Goal: Information Seeking & Learning: Learn about a topic

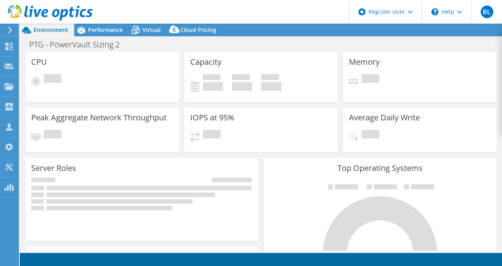
select select "USD"
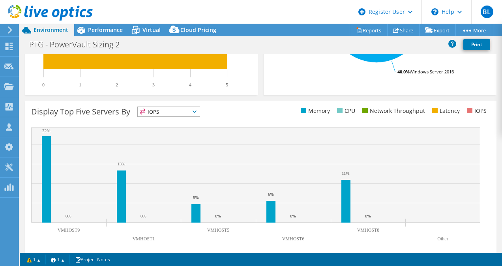
scroll to position [282, 0]
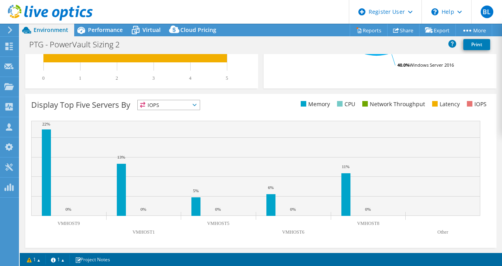
click at [184, 102] on span "IOPS" at bounding box center [169, 104] width 62 height 9
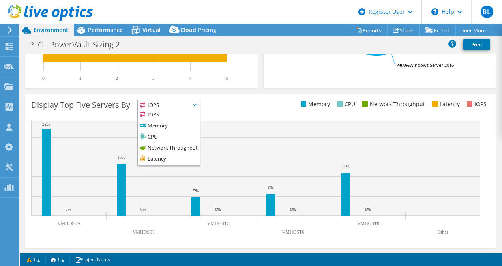
click at [221, 104] on div "Display Top Five Servers By IOPS IOPS" at bounding box center [146, 106] width 230 height 13
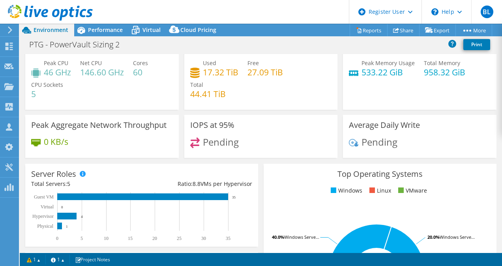
scroll to position [0, 0]
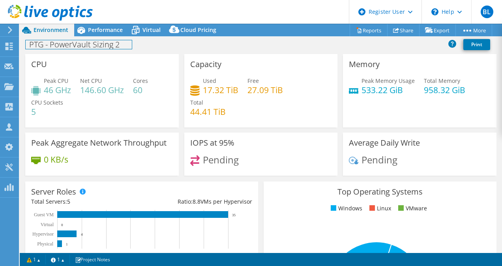
click at [110, 36] on div "PTG - PowerVault Sizing 2 Print" at bounding box center [261, 45] width 482 height 18
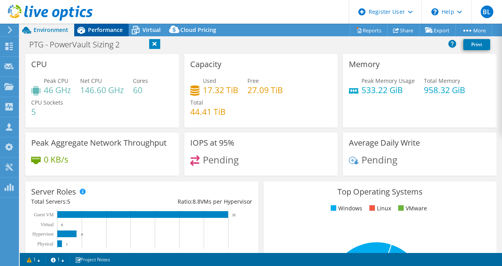
click at [110, 32] on span "Performance" at bounding box center [105, 30] width 35 height 8
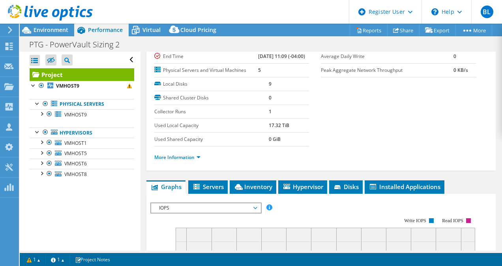
scroll to position [64, 0]
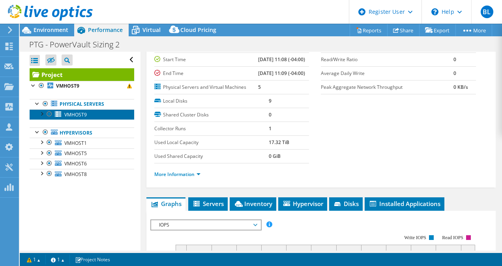
click at [76, 115] on span "VMHOST9" at bounding box center [75, 114] width 23 height 7
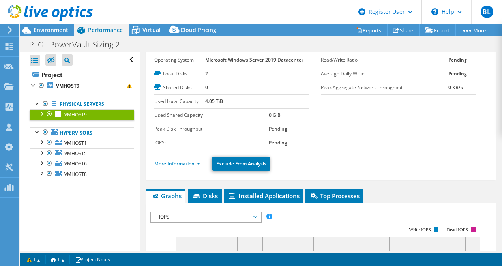
scroll to position [0, 0]
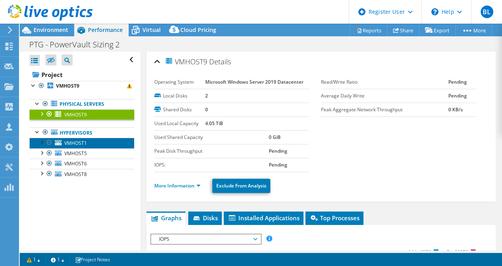
click at [80, 144] on span "VMHOST1" at bounding box center [75, 143] width 23 height 7
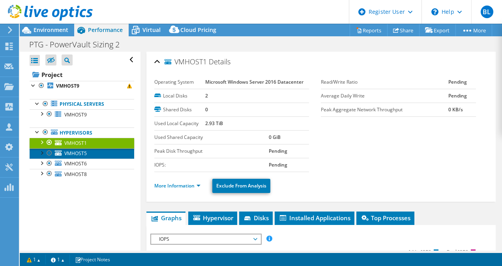
click at [75, 156] on link "VMHOST5" at bounding box center [82, 153] width 105 height 10
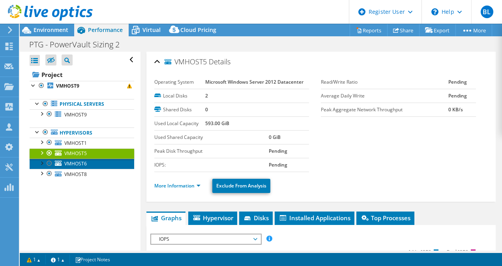
click at [76, 161] on span "VMHOST6" at bounding box center [75, 163] width 23 height 7
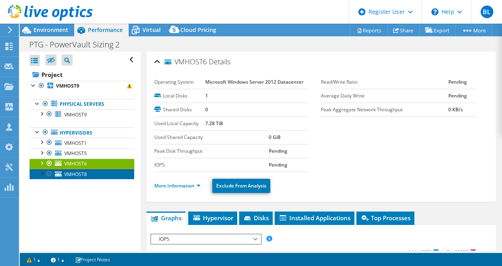
click at [76, 174] on span "VMHOST8" at bounding box center [75, 174] width 23 height 7
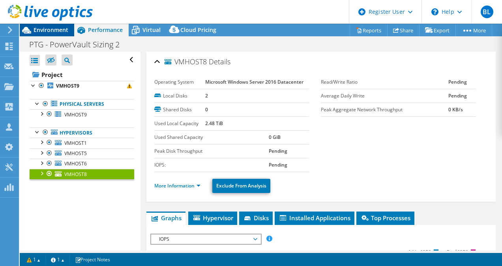
click at [47, 29] on span "Environment" at bounding box center [51, 30] width 35 height 8
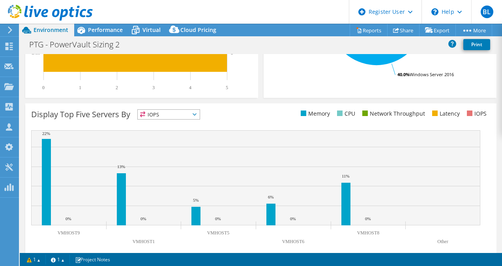
scroll to position [282, 0]
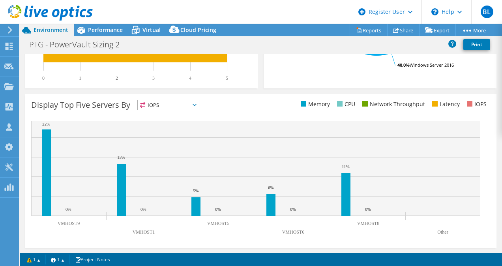
click at [197, 101] on span "IOPS" at bounding box center [169, 104] width 62 height 9
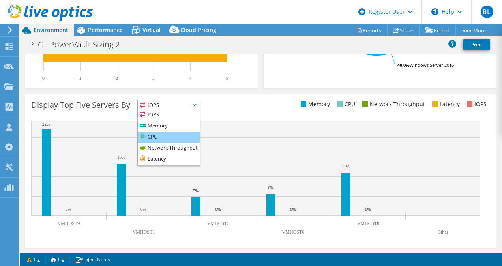
click at [176, 135] on li "CPU" at bounding box center [169, 137] width 62 height 11
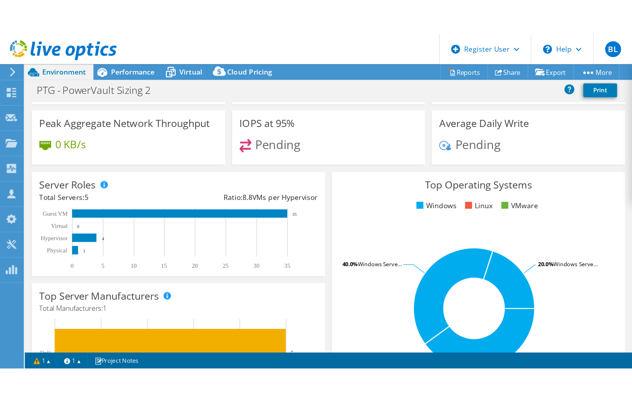
scroll to position [0, 0]
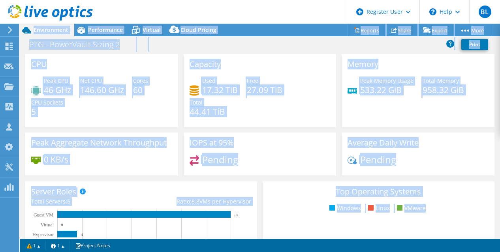
drag, startPoint x: 499, startPoint y: 251, endPoint x: 519, endPoint y: 323, distance: 74.1
click at [500, 252] on html "BL Dell User Bradley Lomax Bradley.Lomax@dell.com Dell My Profile Log Out \n He…" at bounding box center [250, 126] width 500 height 252
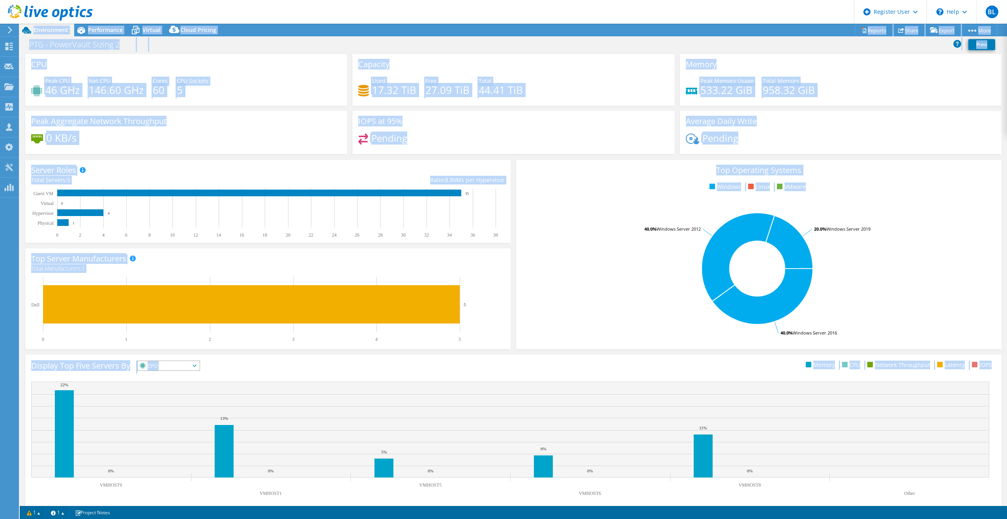
click at [502, 150] on div "Pending" at bounding box center [841, 141] width 310 height 17
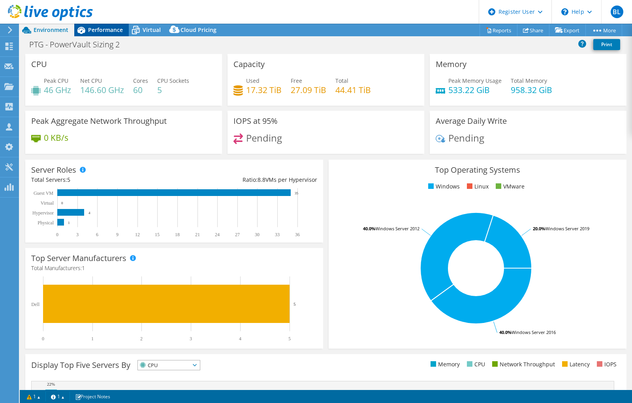
click at [108, 28] on span "Performance" at bounding box center [105, 30] width 35 height 8
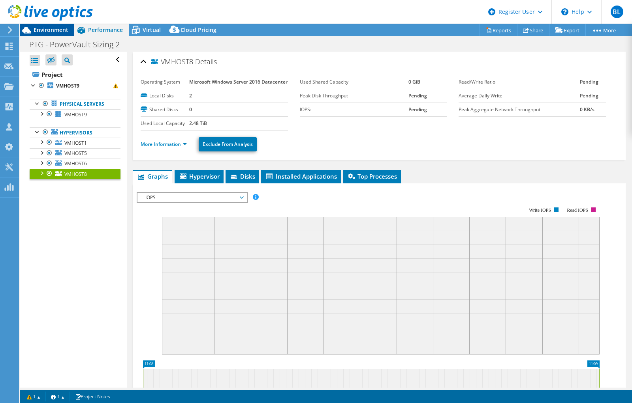
click at [60, 28] on span "Environment" at bounding box center [51, 30] width 35 height 8
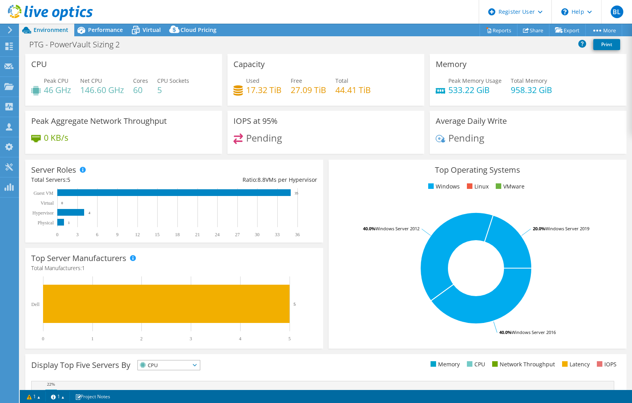
click at [10, 29] on icon at bounding box center [10, 29] width 6 height 7
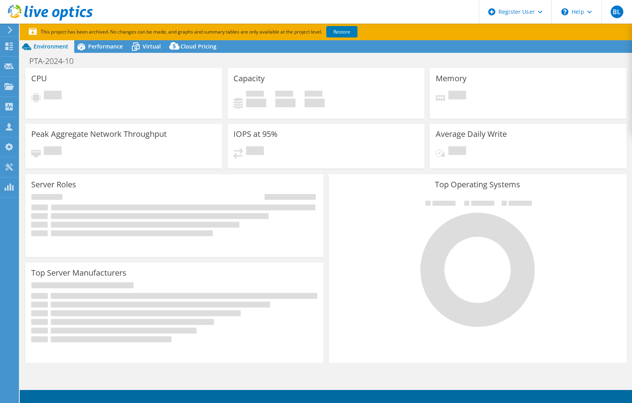
select select "USD"
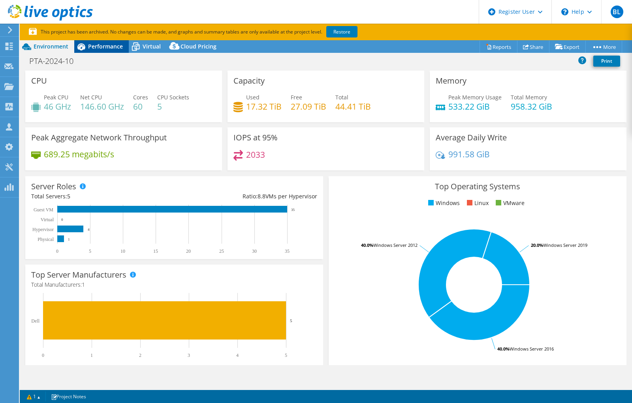
click at [107, 49] on span "Performance" at bounding box center [105, 47] width 35 height 8
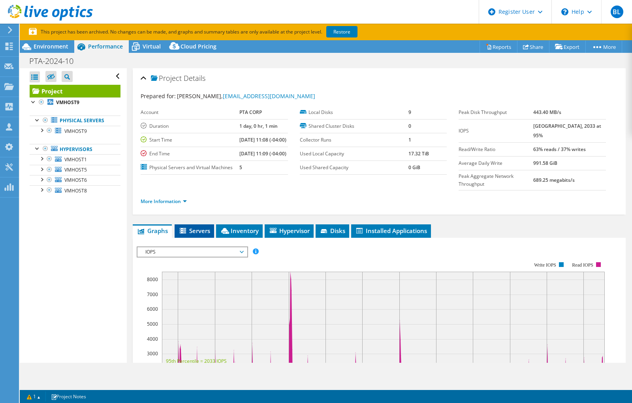
click at [193, 235] on span "Servers" at bounding box center [194, 231] width 32 height 8
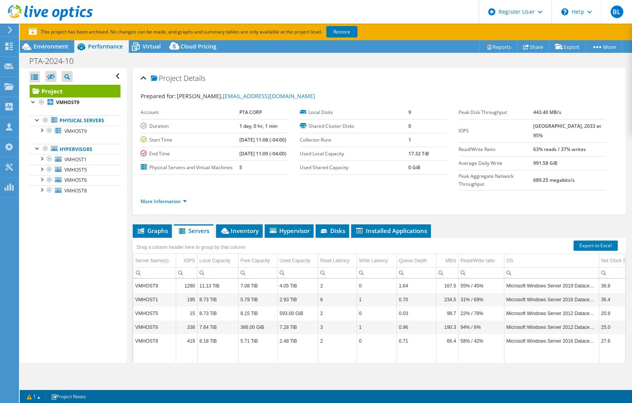
scroll to position [82, 0]
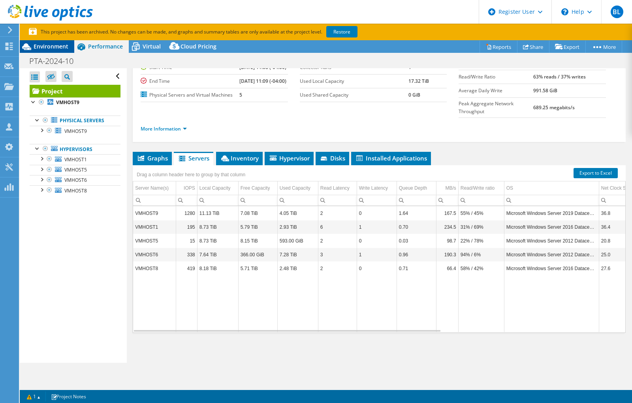
click at [51, 46] on span "Environment" at bounding box center [51, 47] width 35 height 8
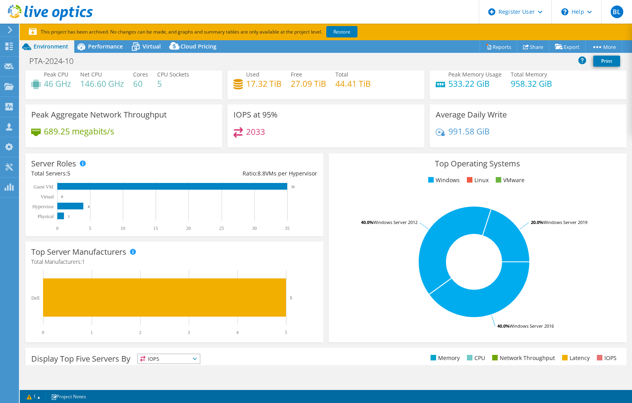
scroll to position [0, 0]
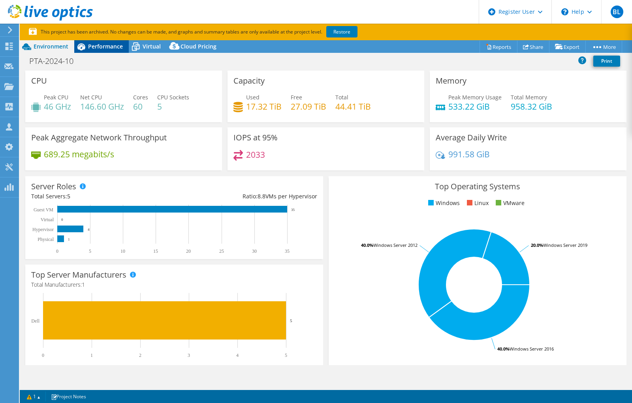
click at [109, 46] on span "Performance" at bounding box center [105, 47] width 35 height 8
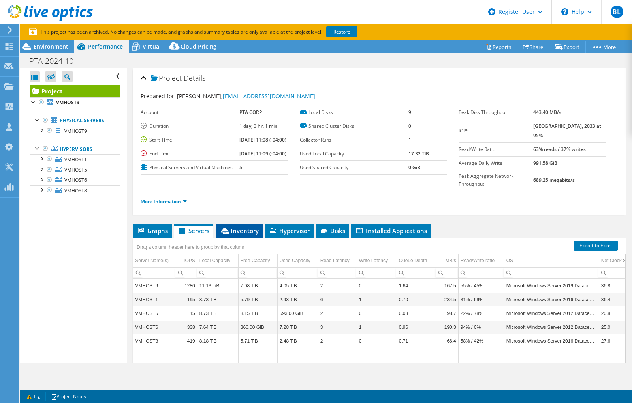
click at [247, 235] on span "Inventory" at bounding box center [239, 231] width 39 height 8
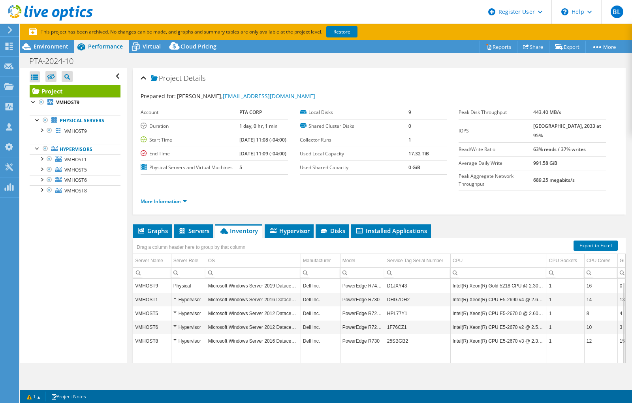
scroll to position [53, 0]
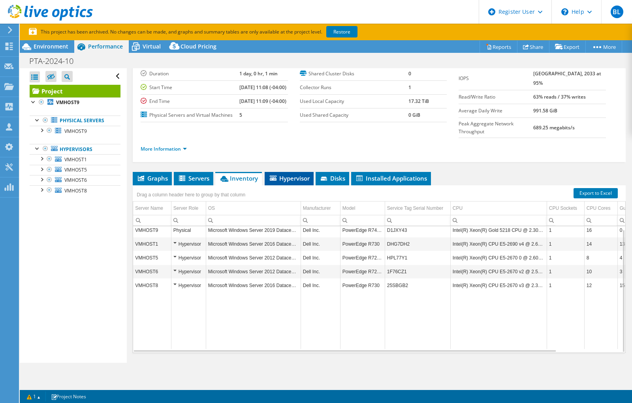
click at [290, 182] on span "Hypervisor" at bounding box center [288, 178] width 41 height 8
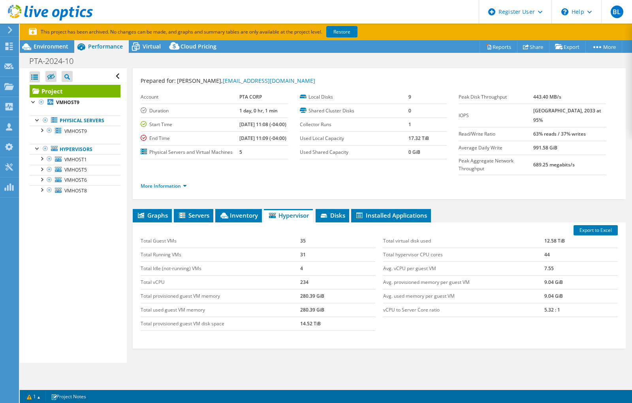
scroll to position [0, 0]
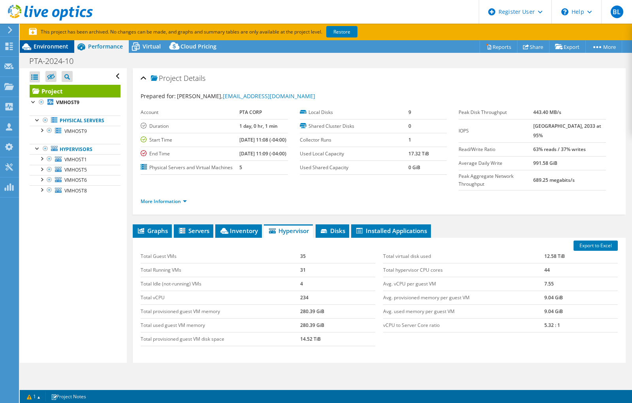
click at [59, 47] on span "Environment" at bounding box center [51, 47] width 35 height 8
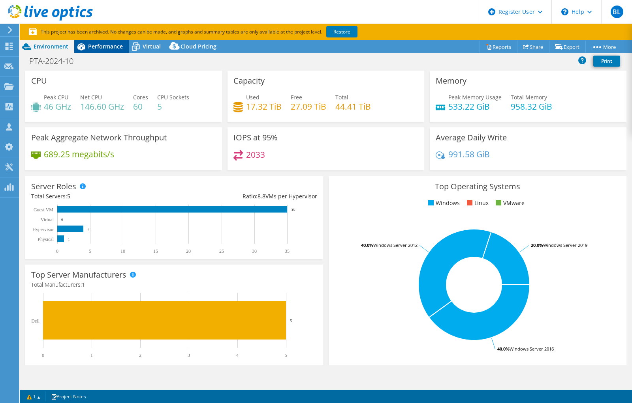
click at [105, 49] on span "Performance" at bounding box center [105, 47] width 35 height 8
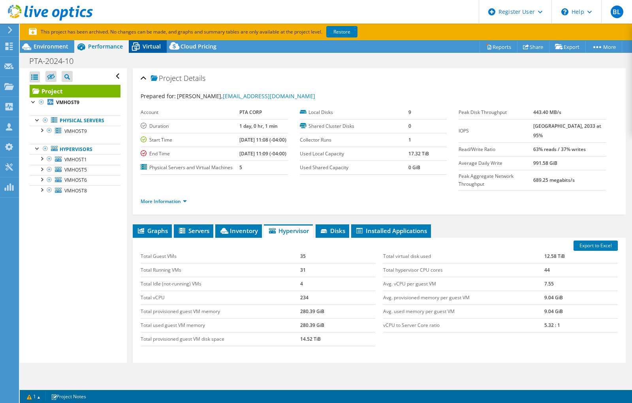
click at [148, 45] on span "Virtual" at bounding box center [152, 47] width 18 height 8
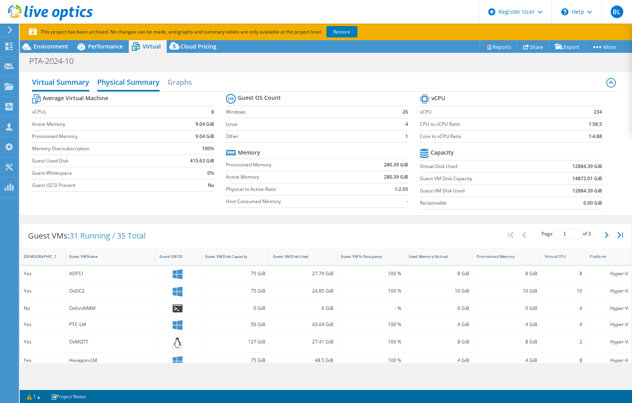
click at [127, 75] on h2 "Physical Summary" at bounding box center [128, 82] width 62 height 17
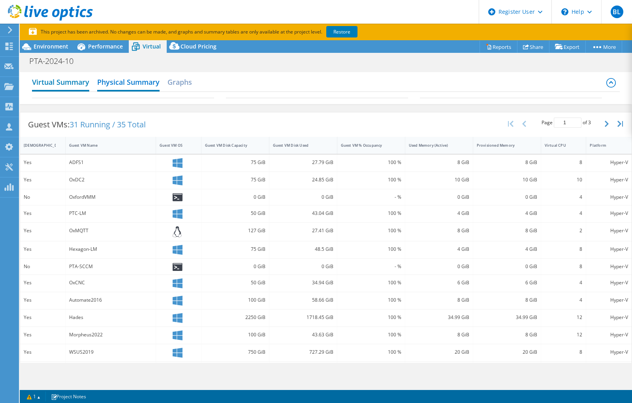
click at [76, 80] on h2 "Virtual Summary" at bounding box center [60, 82] width 57 height 17
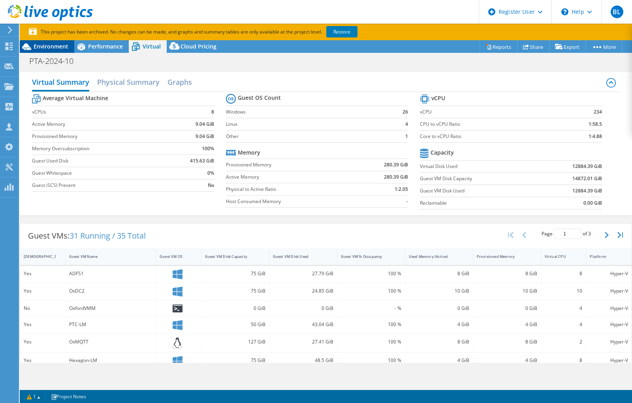
click at [51, 42] on div "Environment" at bounding box center [47, 46] width 54 height 13
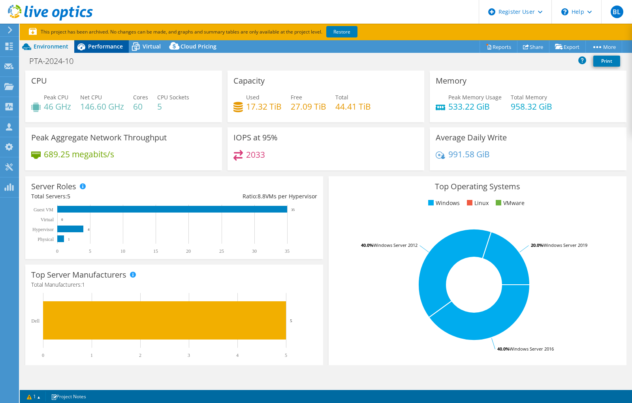
click at [108, 47] on span "Performance" at bounding box center [105, 47] width 35 height 8
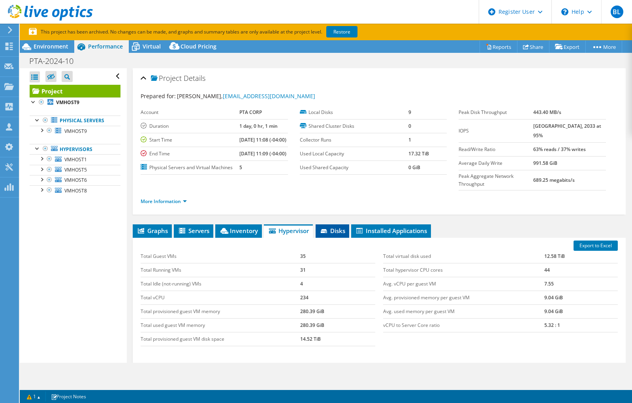
click at [339, 235] on span "Disks" at bounding box center [332, 231] width 26 height 8
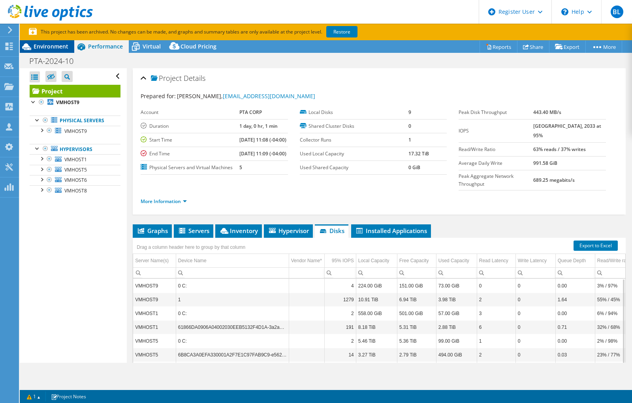
click at [46, 43] on span "Environment" at bounding box center [51, 47] width 35 height 8
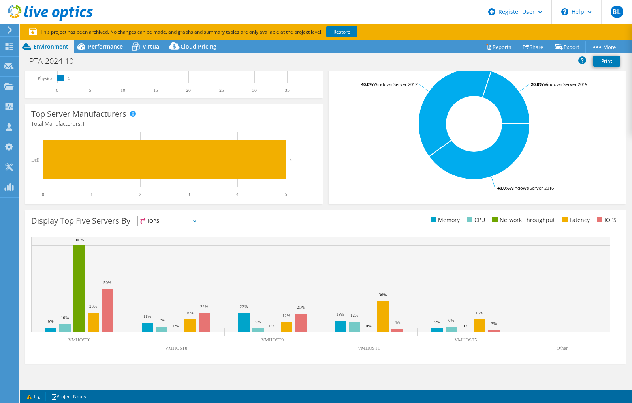
scroll to position [165, 0]
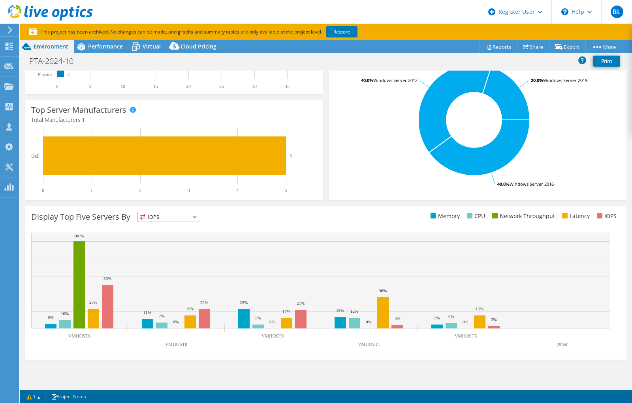
click at [176, 218] on span "IOPS" at bounding box center [169, 216] width 62 height 9
click at [165, 267] on li "Latency" at bounding box center [169, 271] width 62 height 11
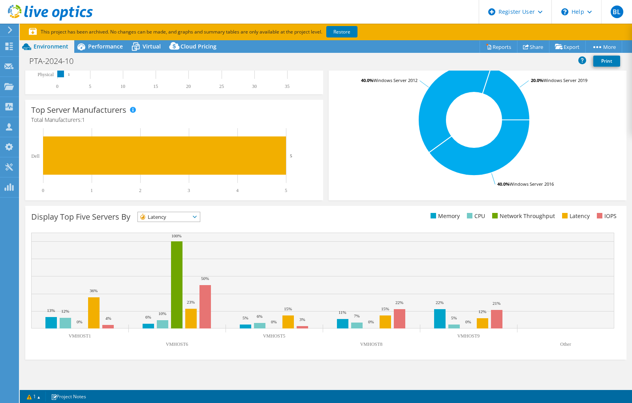
click at [200, 221] on span "Latency" at bounding box center [169, 216] width 62 height 9
click at [184, 259] on li "Network Throughput" at bounding box center [169, 260] width 62 height 11
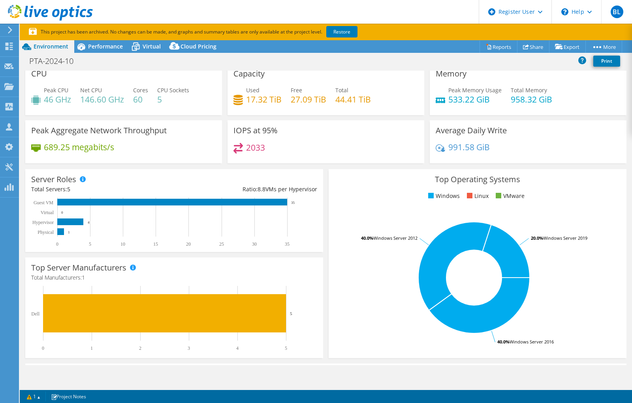
scroll to position [0, 0]
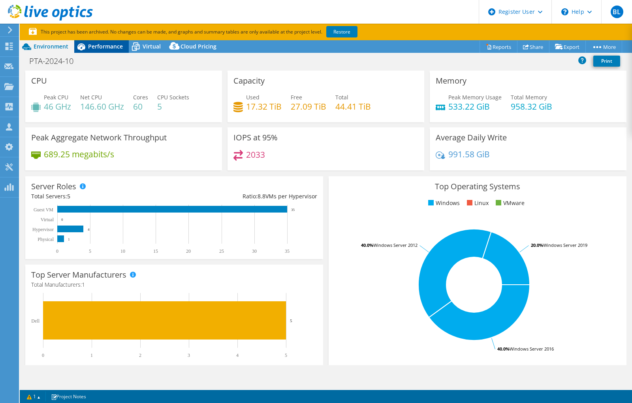
click at [103, 51] on div "Performance" at bounding box center [101, 46] width 54 height 13
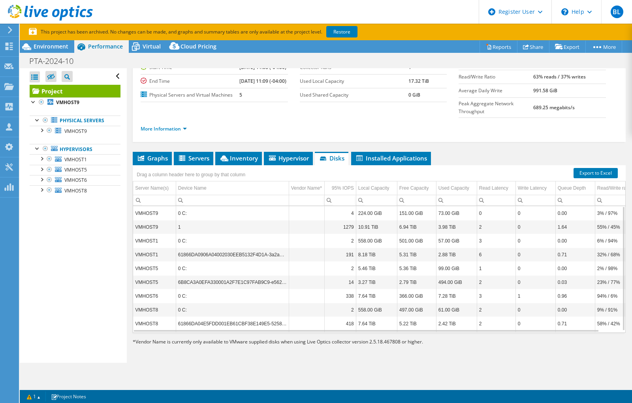
scroll to position [82, 0]
click at [140, 158] on icon at bounding box center [141, 159] width 6 height 6
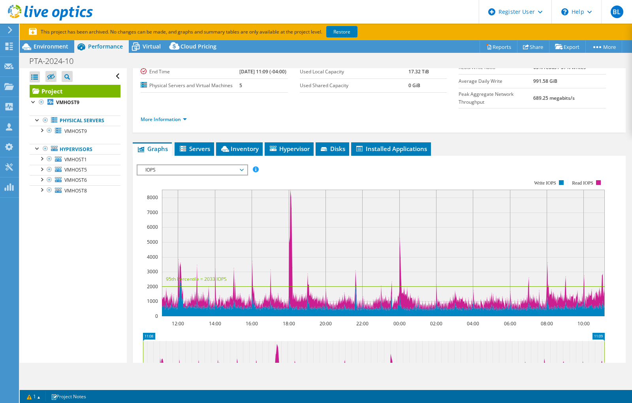
click at [207, 175] on span "IOPS" at bounding box center [191, 169] width 101 height 9
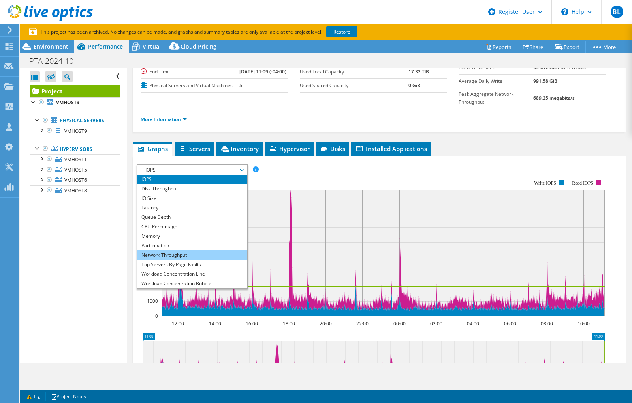
click at [183, 260] on li "Network Throughput" at bounding box center [191, 255] width 109 height 9
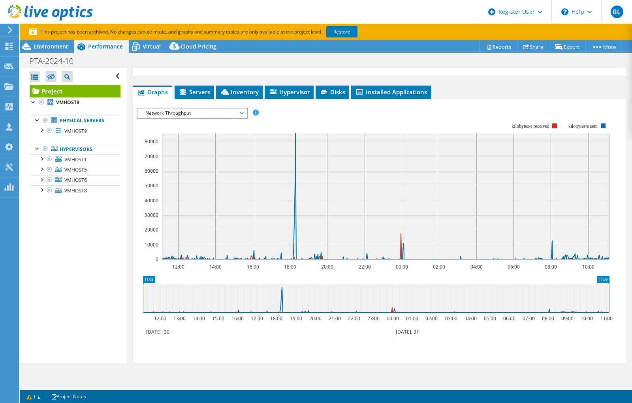
scroll to position [45, 0]
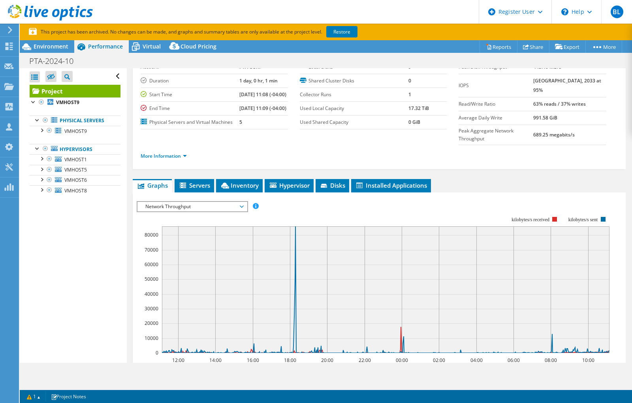
click at [229, 212] on span "Network Throughput" at bounding box center [191, 206] width 101 height 9
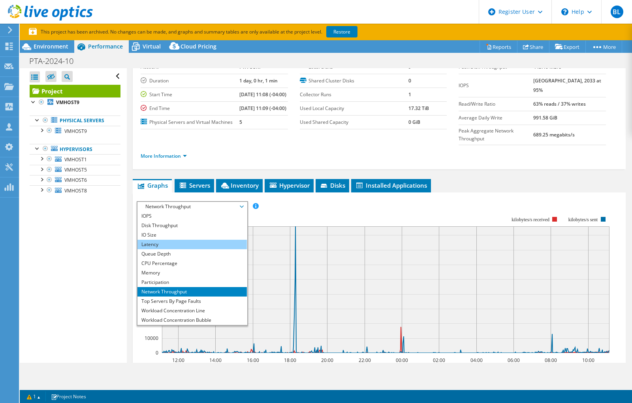
click at [209, 249] on li "Latency" at bounding box center [191, 244] width 109 height 9
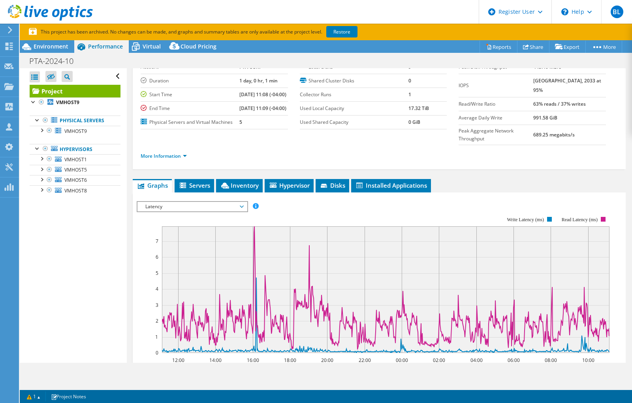
click at [234, 212] on span "Latency" at bounding box center [191, 206] width 101 height 9
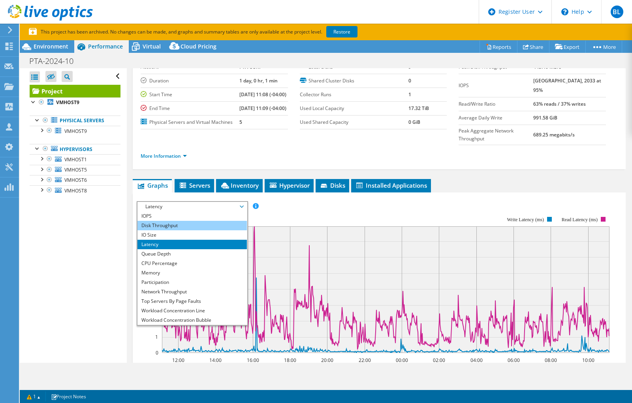
click at [198, 231] on li "Disk Throughput" at bounding box center [191, 225] width 109 height 9
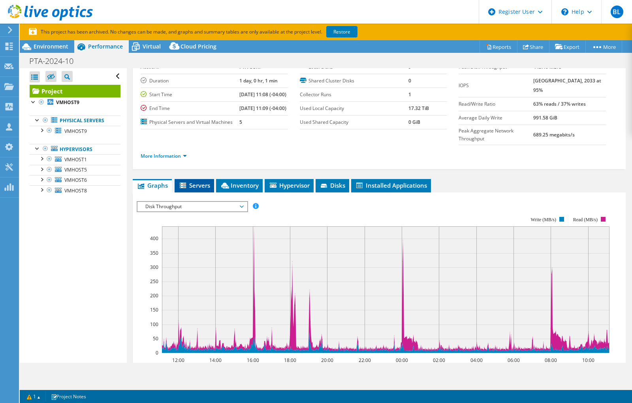
click at [199, 189] on span "Servers" at bounding box center [194, 186] width 32 height 8
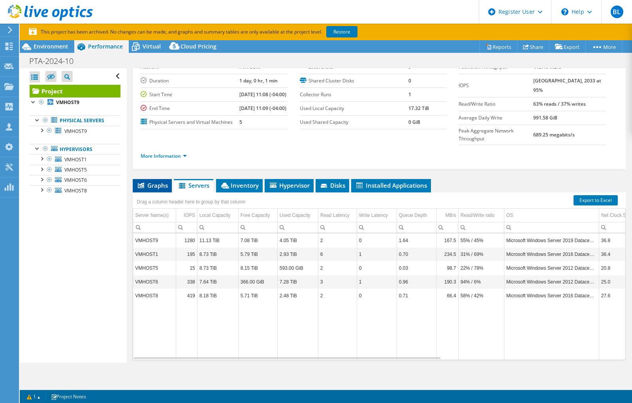
click at [149, 189] on span "Graphs" at bounding box center [152, 186] width 31 height 8
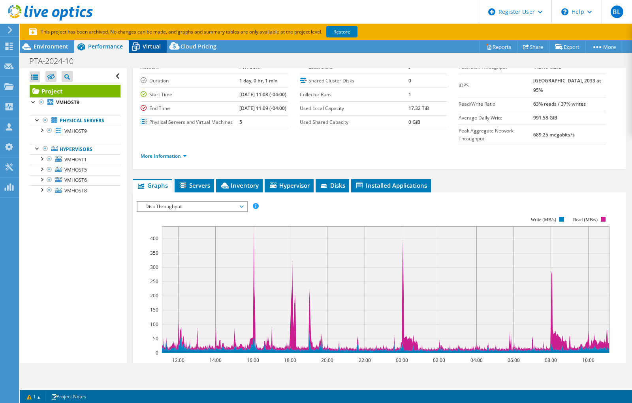
click at [139, 49] on icon at bounding box center [136, 47] width 8 height 6
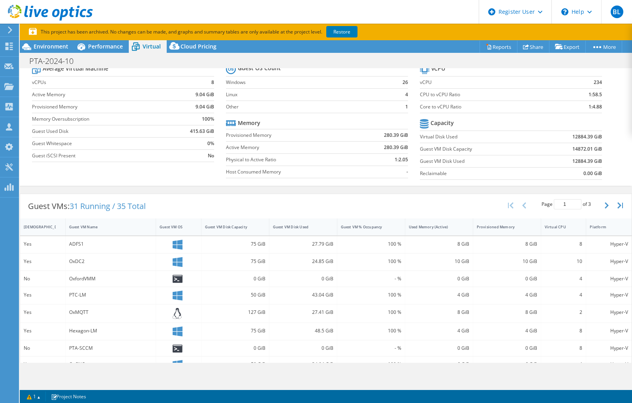
scroll to position [0, 0]
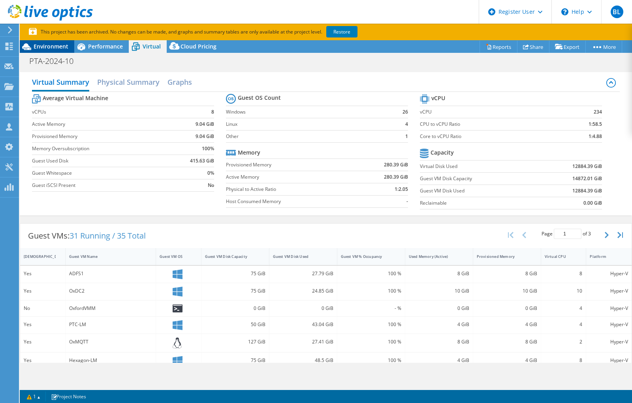
click at [56, 50] on span "Environment" at bounding box center [51, 47] width 35 height 8
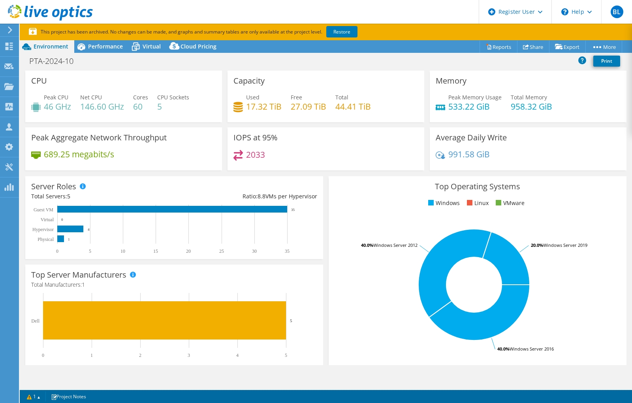
click at [497, 203] on li "VMware" at bounding box center [508, 203] width 31 height 9
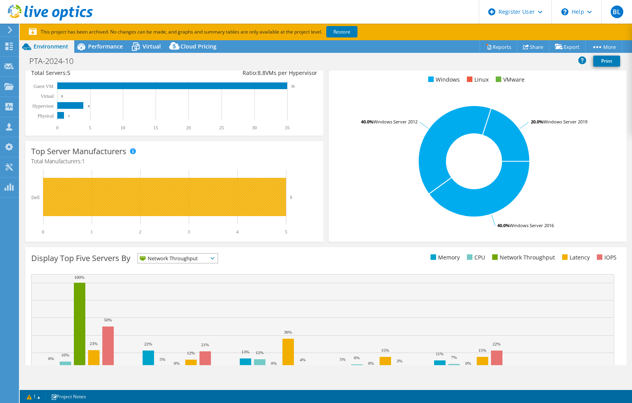
scroll to position [158, 0]
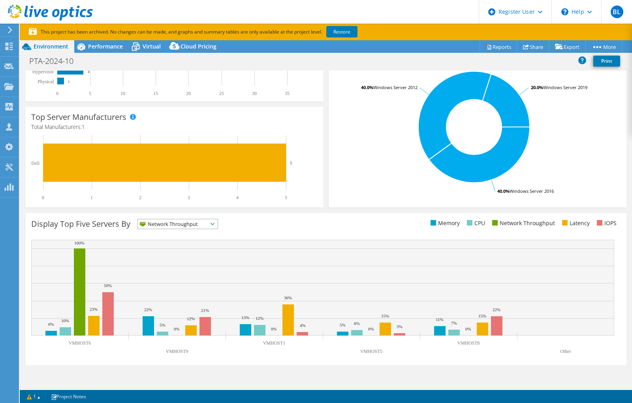
click at [208, 226] on span "Network Throughput" at bounding box center [173, 223] width 70 height 9
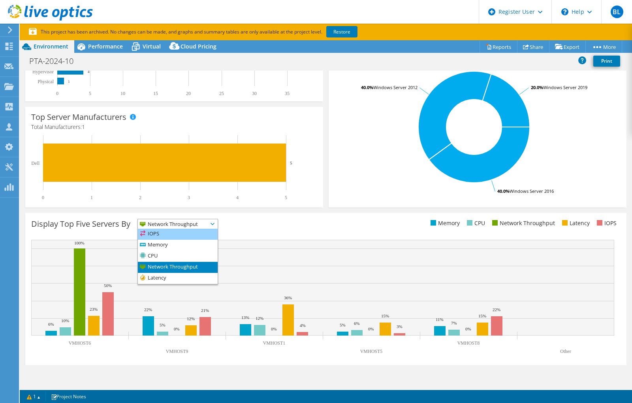
click at [179, 237] on li "IOPS" at bounding box center [178, 234] width 80 height 11
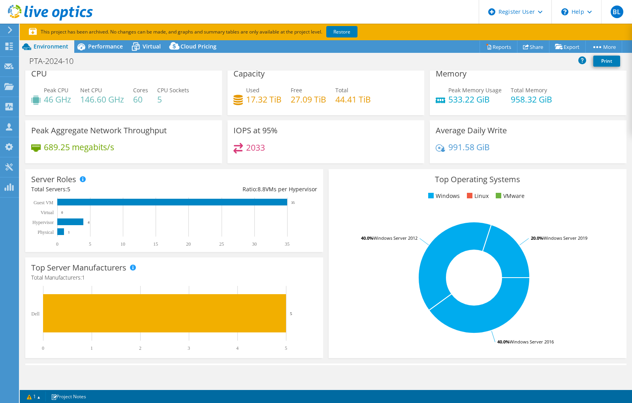
scroll to position [0, 0]
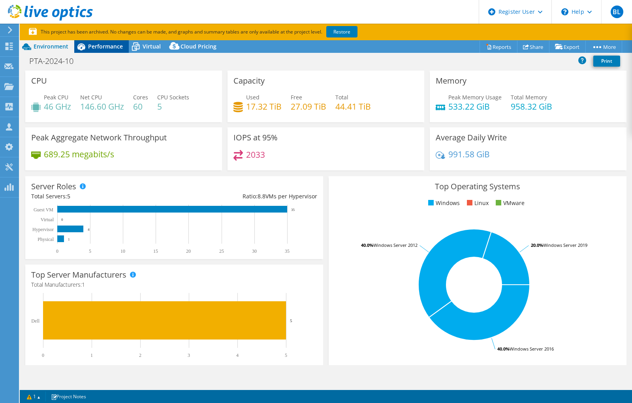
click at [96, 48] on span "Performance" at bounding box center [105, 47] width 35 height 8
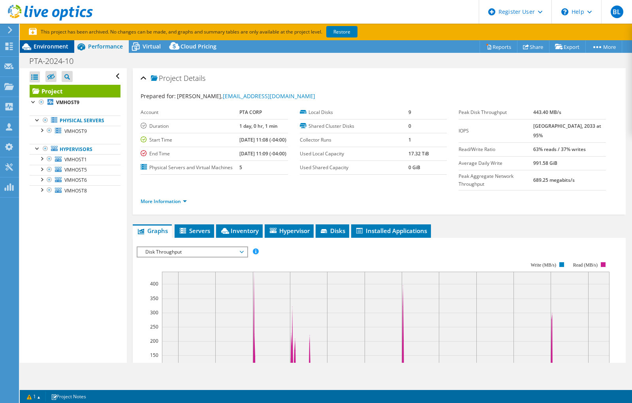
click at [36, 47] on span "Environment" at bounding box center [51, 47] width 35 height 8
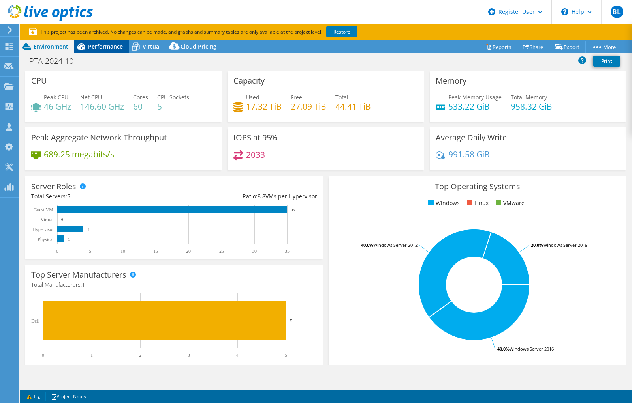
click at [109, 50] on span "Performance" at bounding box center [105, 47] width 35 height 8
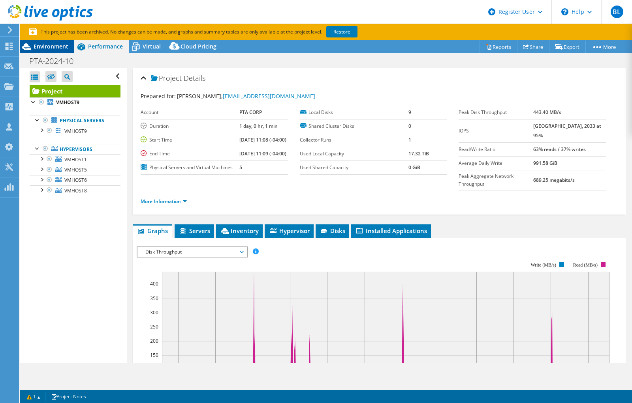
click at [40, 47] on span "Environment" at bounding box center [51, 47] width 35 height 8
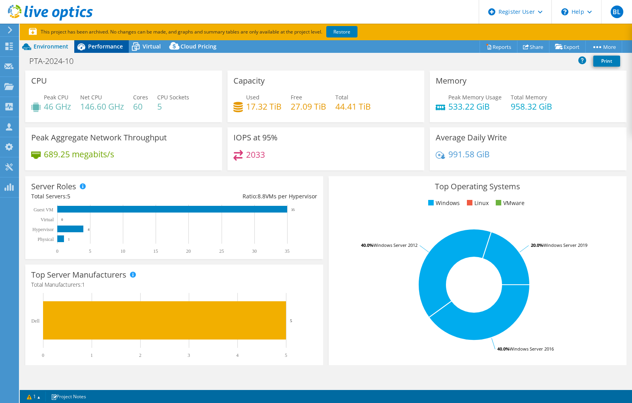
click at [94, 45] on span "Performance" at bounding box center [105, 47] width 35 height 8
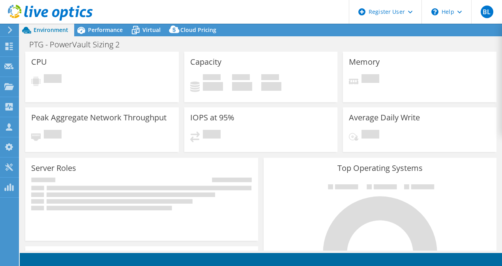
select select "USD"
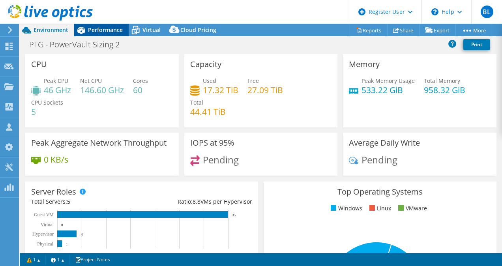
click at [110, 30] on span "Performance" at bounding box center [105, 30] width 35 height 8
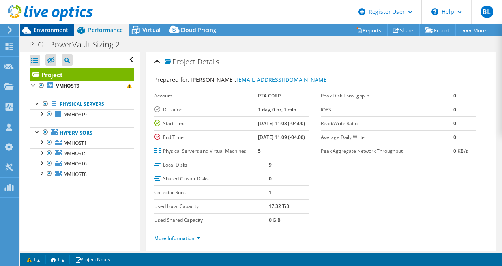
click at [54, 32] on span "Environment" at bounding box center [51, 30] width 35 height 8
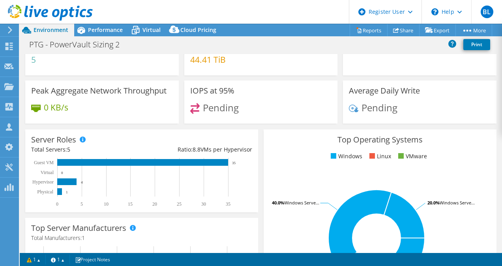
scroll to position [105, 0]
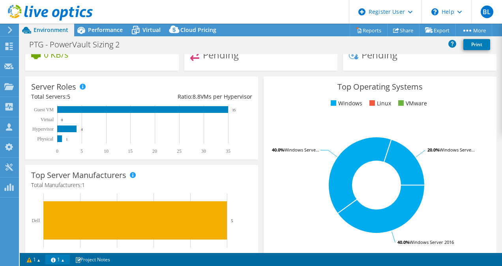
click at [62, 260] on link "1" at bounding box center [57, 260] width 24 height 10
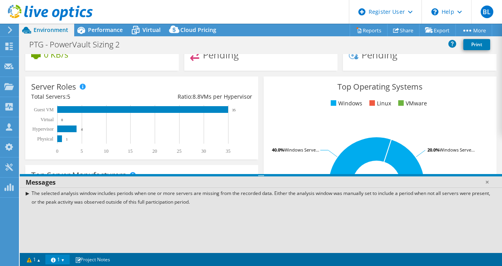
click at [62, 261] on link "1" at bounding box center [57, 260] width 24 height 10
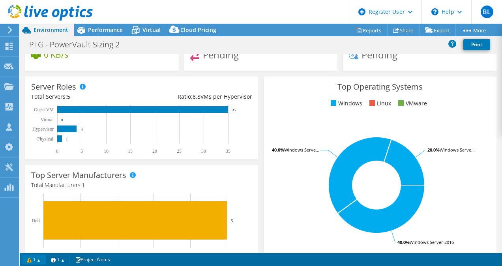
click at [39, 260] on link "1" at bounding box center [33, 260] width 24 height 10
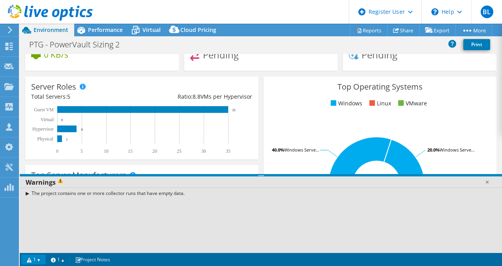
click at [39, 260] on link "1" at bounding box center [33, 260] width 24 height 10
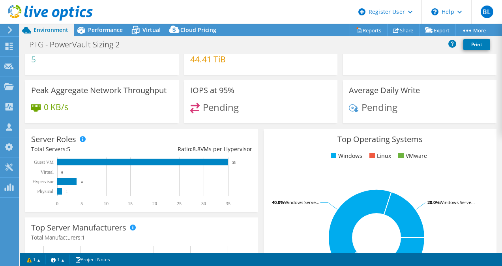
scroll to position [0, 0]
